Goal: Understand process/instructions

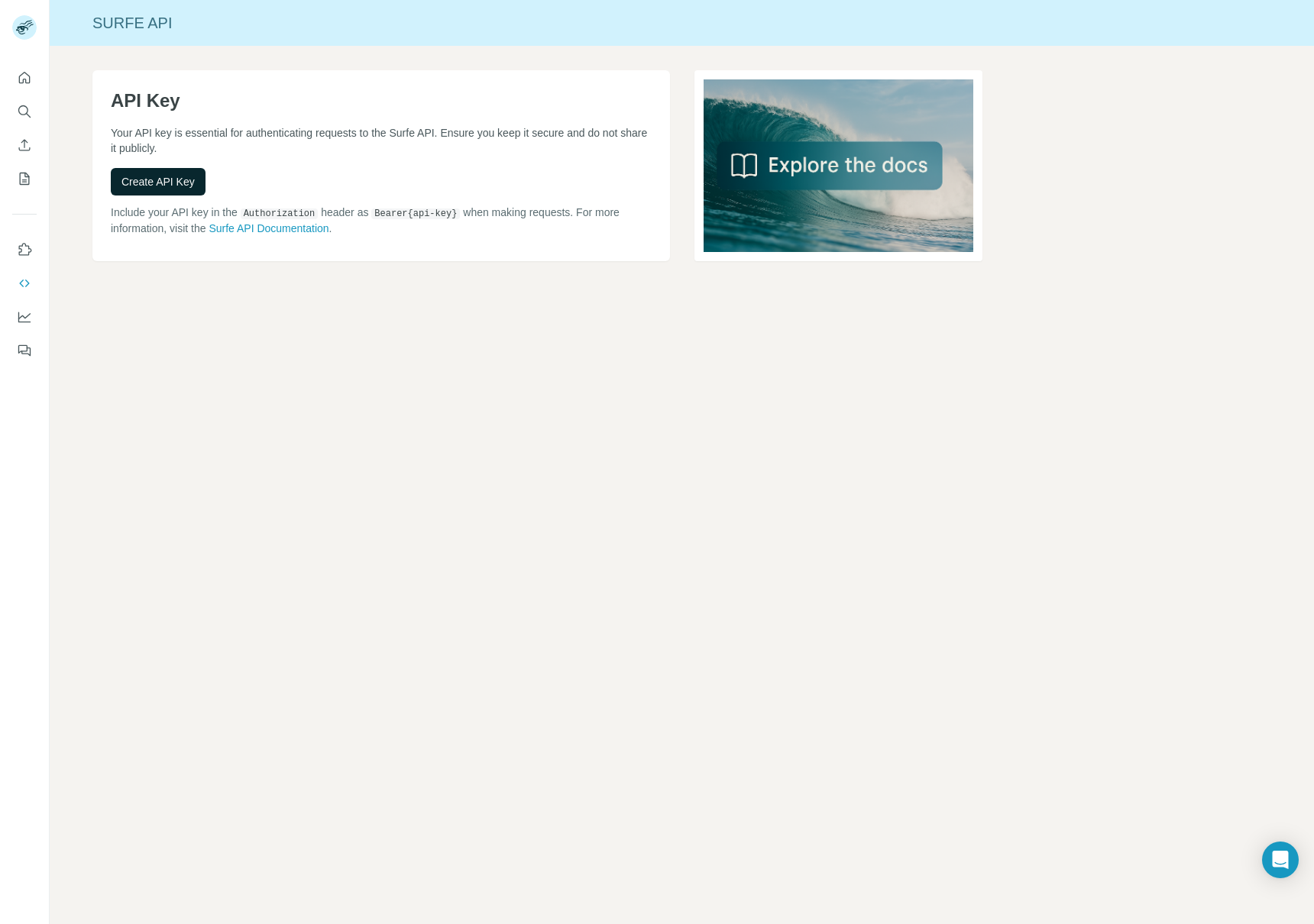
click at [154, 168] on button "Create API Key" at bounding box center [157, 182] width 94 height 27
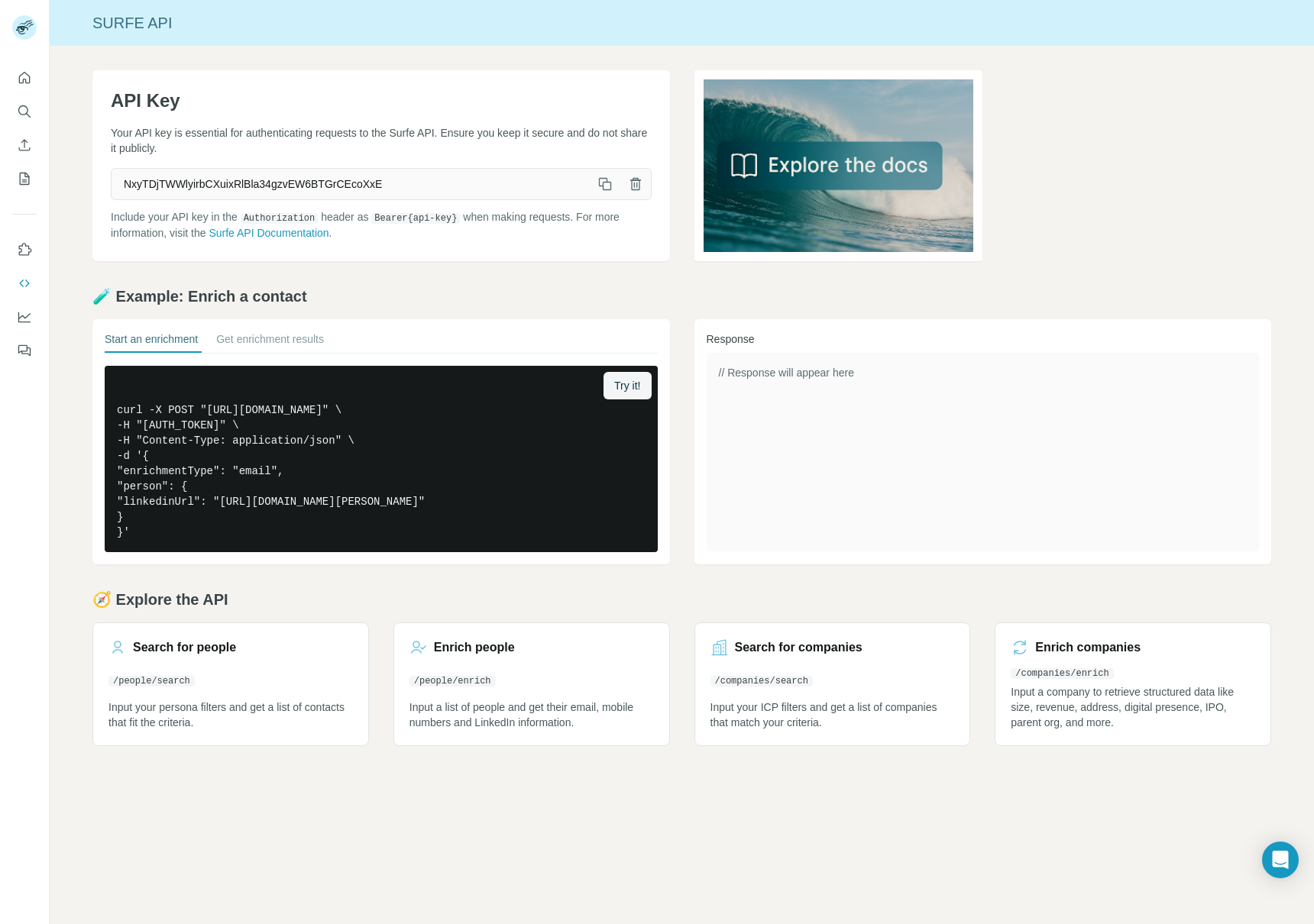
click at [604, 187] on icon "button" at bounding box center [604, 184] width 16 height 16
click at [638, 390] on span "Try it!" at bounding box center [627, 386] width 26 height 16
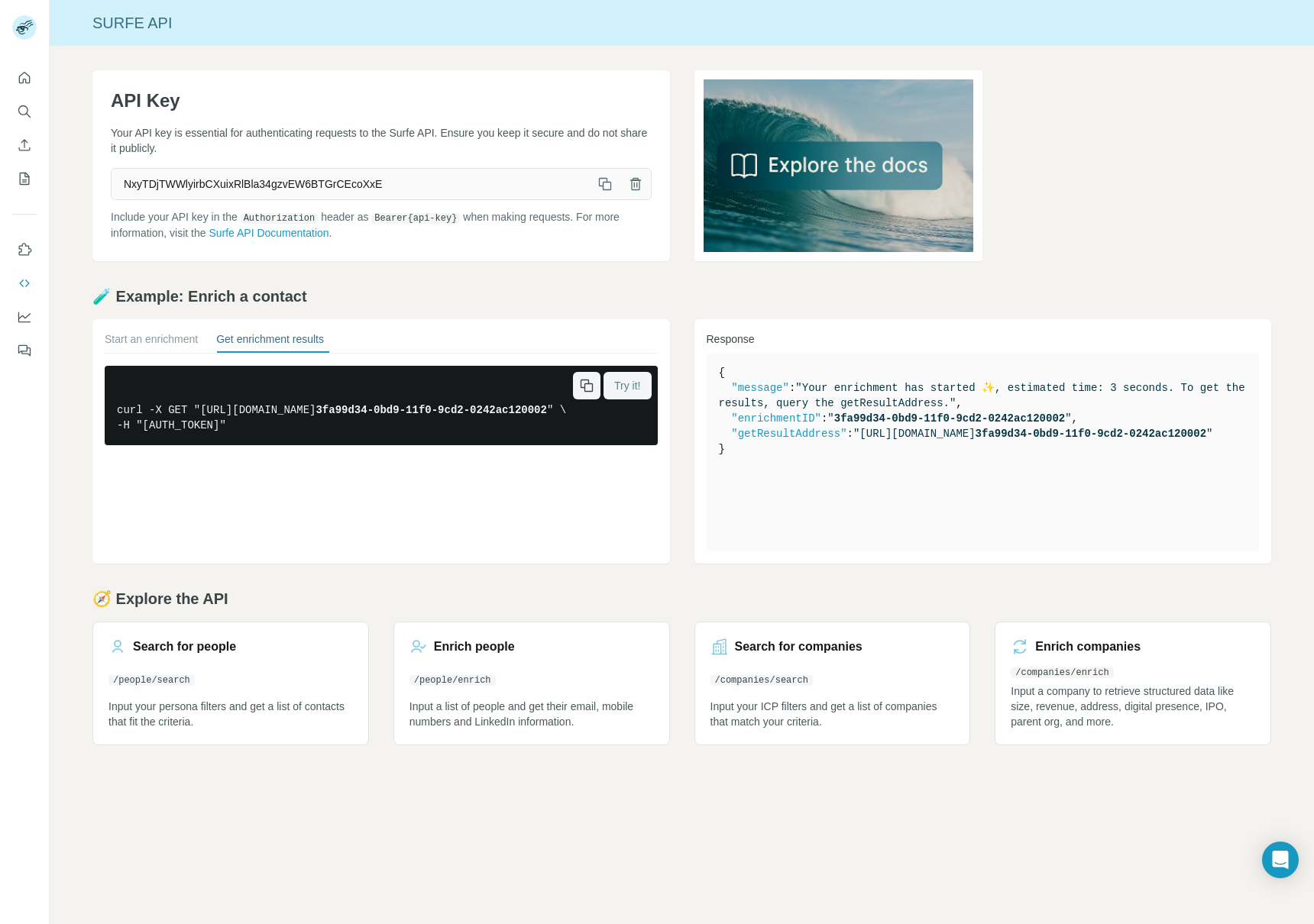
click at [638, 390] on span "Try it!" at bounding box center [627, 386] width 26 height 16
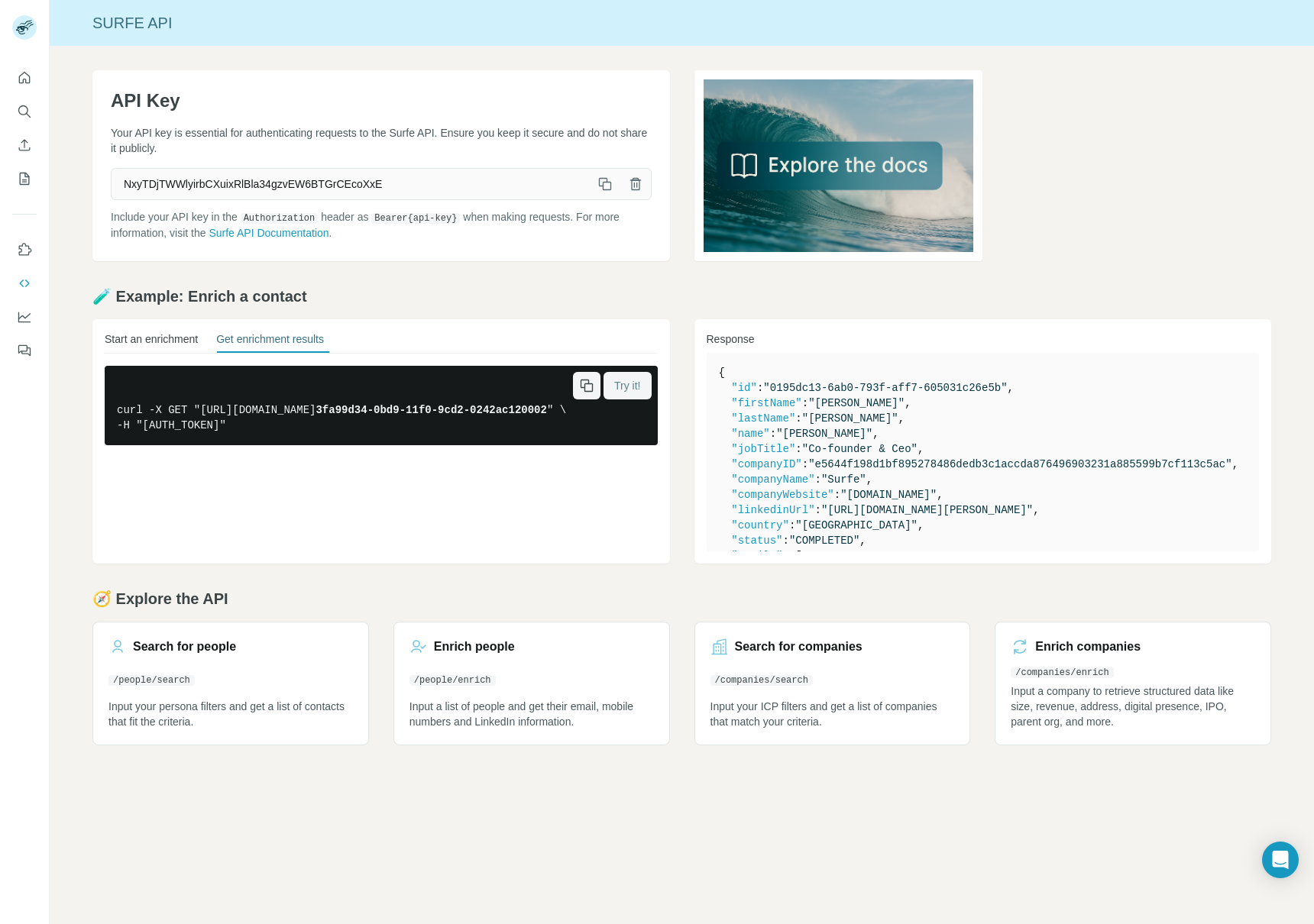
click at [157, 332] on button "Start an enrichment" at bounding box center [151, 342] width 93 height 21
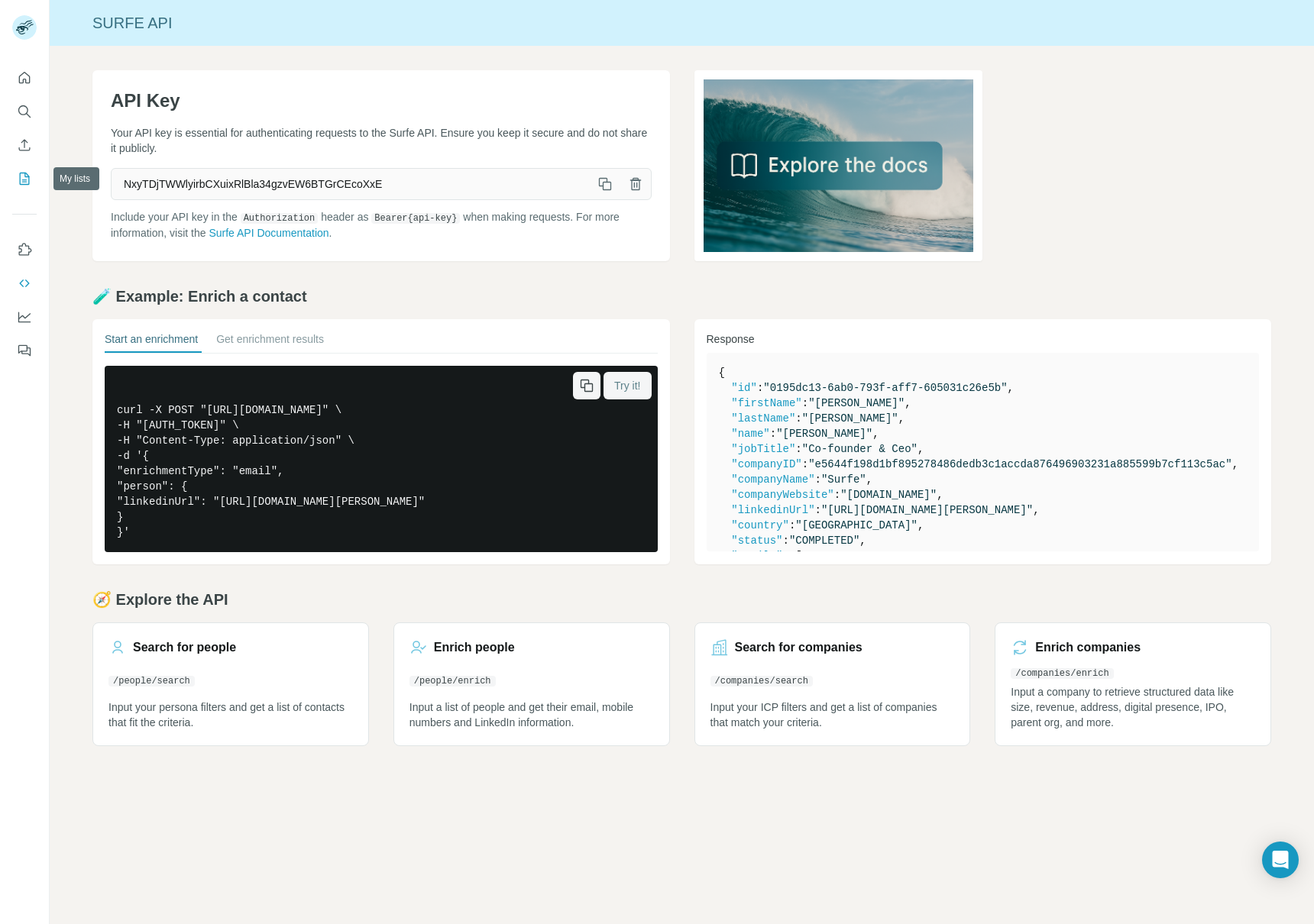
click at [21, 179] on icon "My lists" at bounding box center [24, 179] width 16 height 16
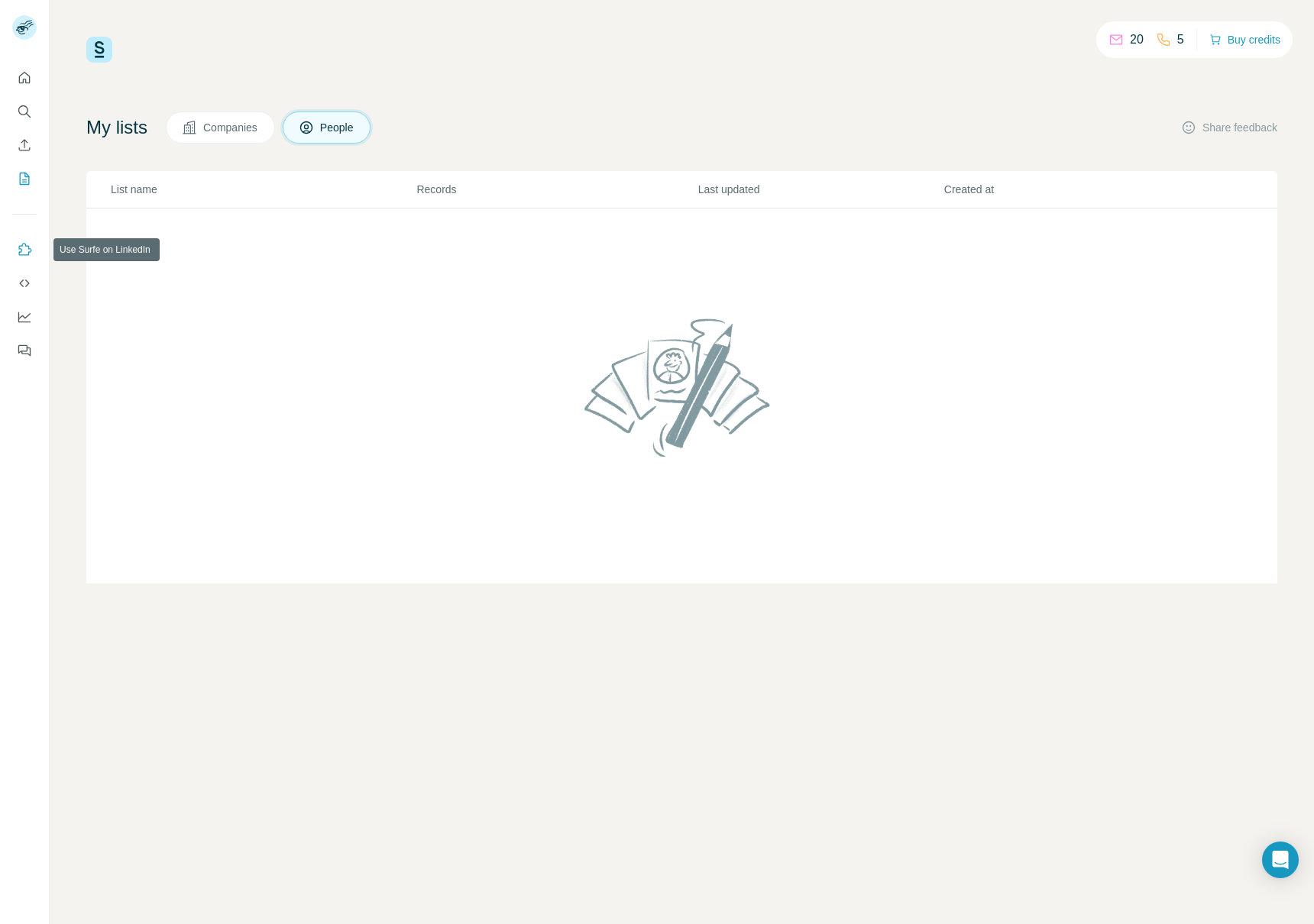
click at [21, 254] on icon "Use Surfe on LinkedIn" at bounding box center [24, 249] width 16 height 16
click at [24, 280] on icon "Use Surfe API" at bounding box center [24, 283] width 16 height 16
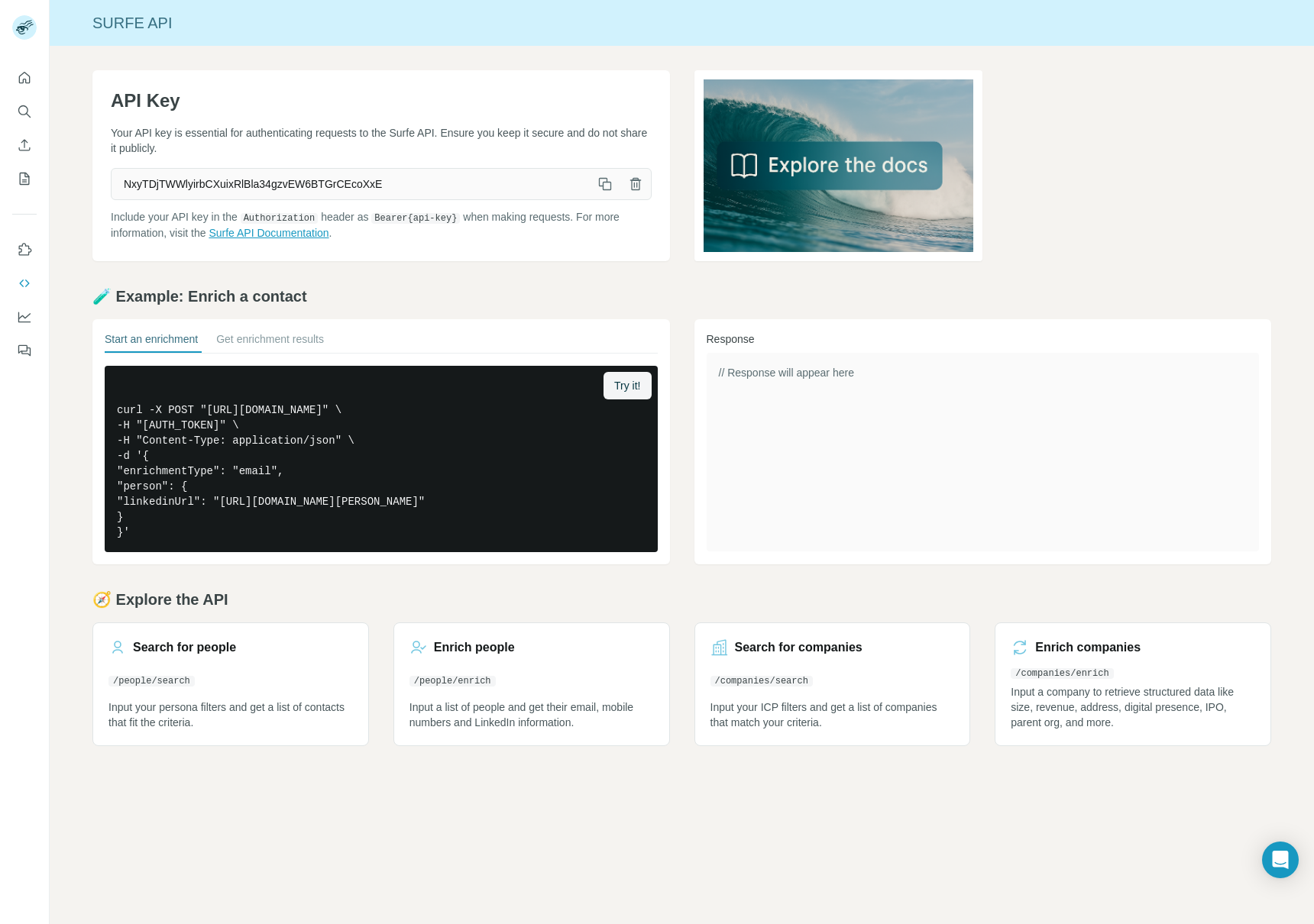
click at [237, 232] on link "Surfe API Documentation" at bounding box center [268, 233] width 120 height 12
